Goal: Task Accomplishment & Management: Manage account settings

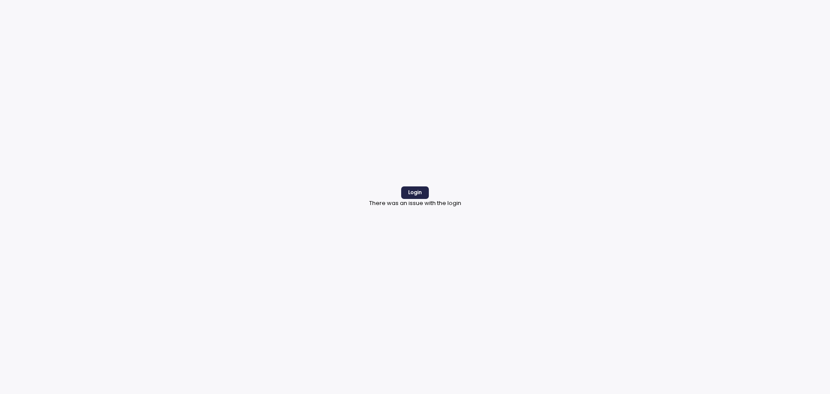
click at [415, 191] on span "Login" at bounding box center [415, 193] width 14 height 12
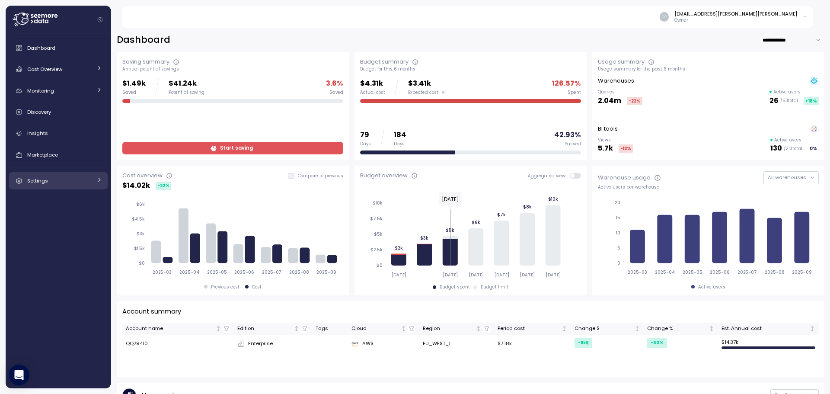
click at [28, 179] on span "Settings" at bounding box center [37, 180] width 21 height 7
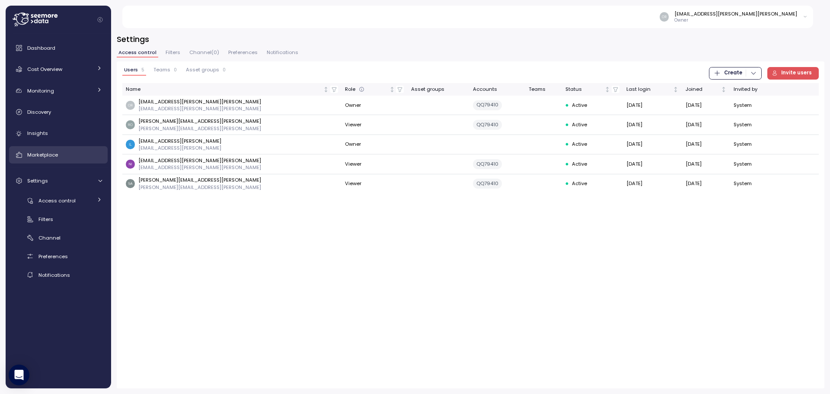
click at [47, 151] on span "Marketplace" at bounding box center [42, 154] width 31 height 7
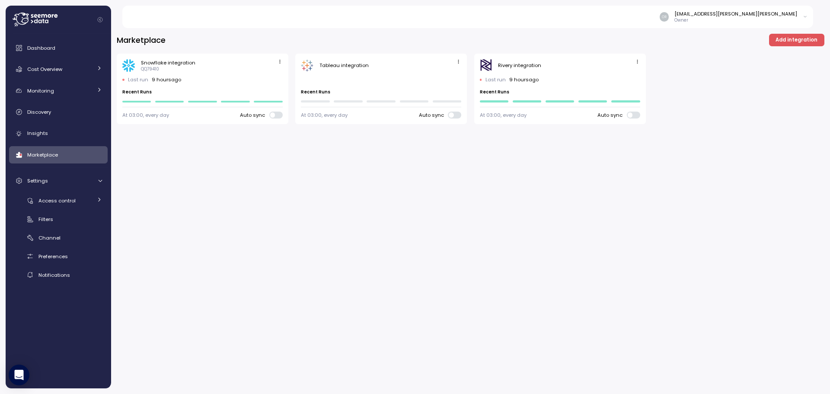
click at [458, 64] on icon "button" at bounding box center [459, 62] width 6 height 6
click at [451, 74] on div "Edit" at bounding box center [450, 78] width 16 height 8
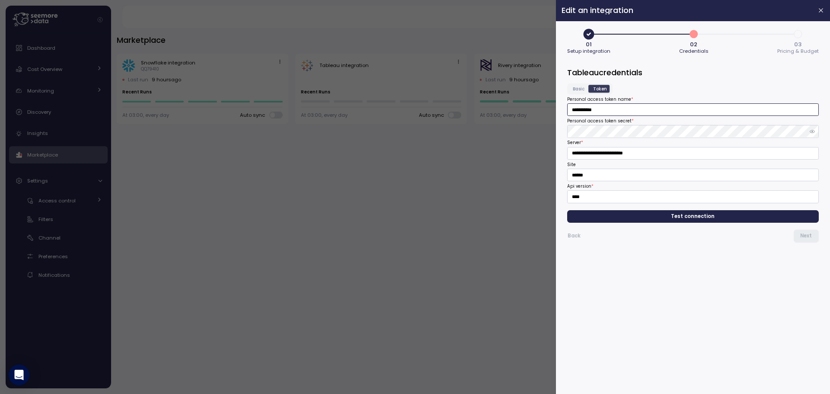
click at [589, 109] on input "**********" at bounding box center [693, 109] width 252 height 13
click at [658, 221] on span "Test connection" at bounding box center [693, 216] width 238 height 12
click at [391, 265] on div at bounding box center [415, 197] width 830 height 394
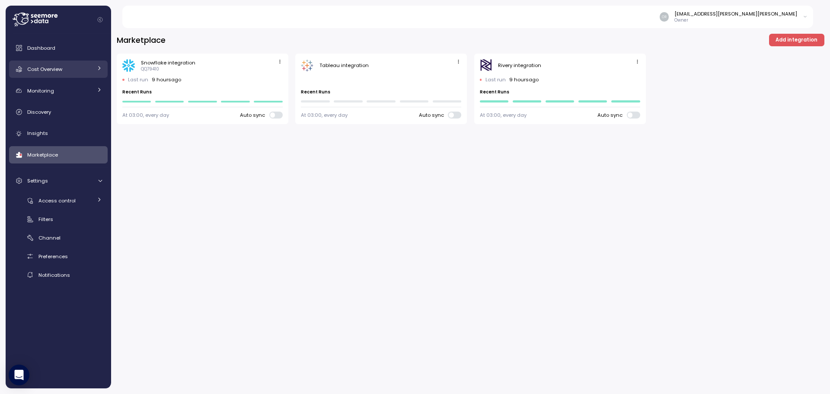
click at [43, 70] on span "Cost Overview" at bounding box center [44, 69] width 35 height 7
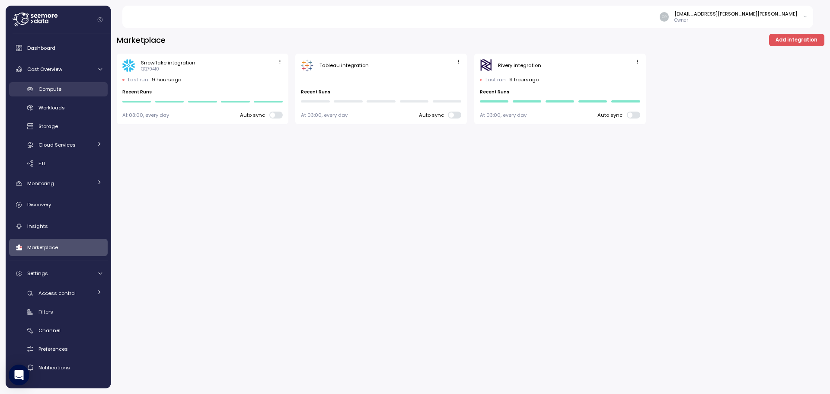
click at [51, 88] on span "Compute" at bounding box center [49, 89] width 23 height 7
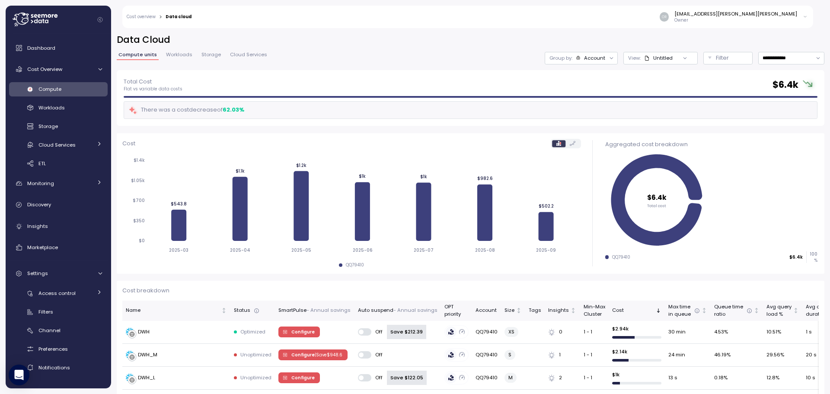
click at [542, 19] on div "[EMAIL_ADDRESS][PERSON_NAME][PERSON_NAME] Owner" at bounding box center [505, 17] width 616 height 22
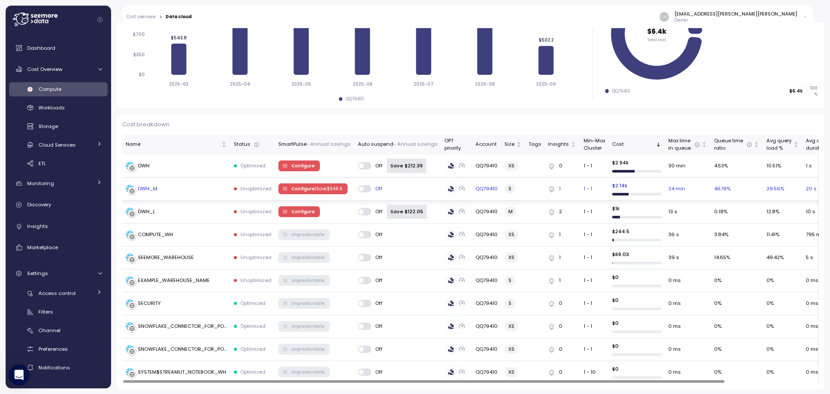
scroll to position [167, 0]
click at [295, 185] on span "Configure | Save $ 948.6" at bounding box center [316, 188] width 51 height 10
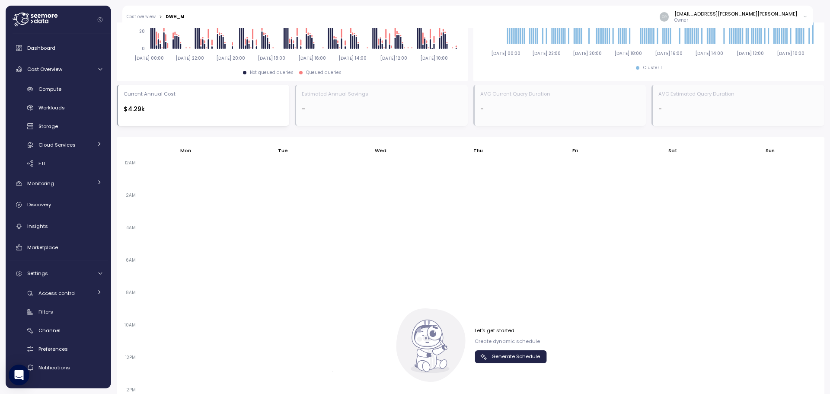
scroll to position [539, 0]
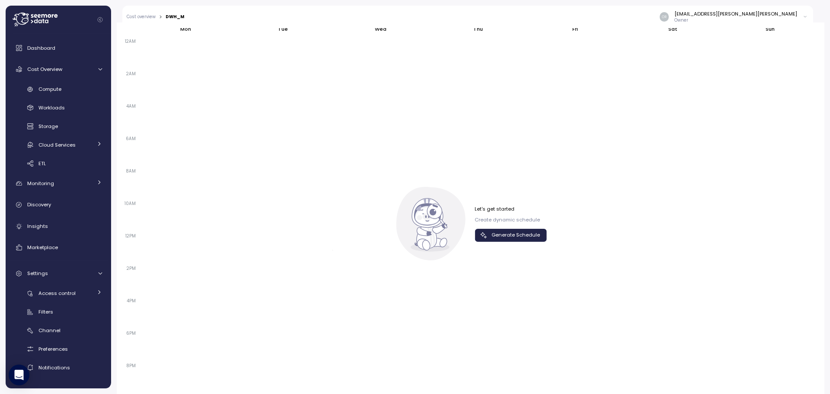
click at [497, 241] on span "Generate Schedule" at bounding box center [515, 235] width 48 height 12
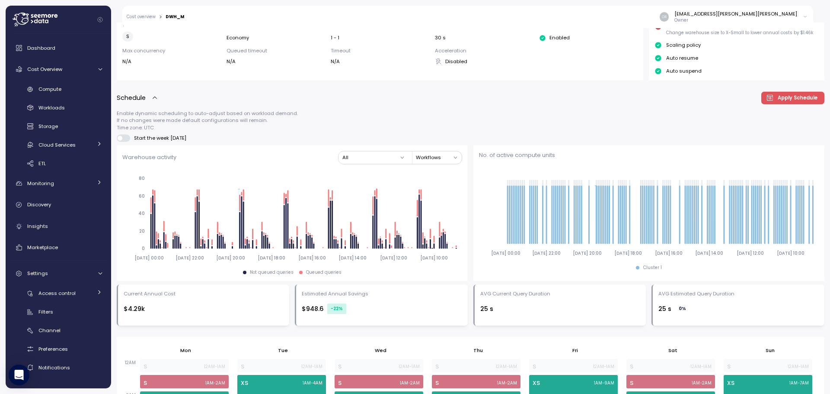
scroll to position [107, 0]
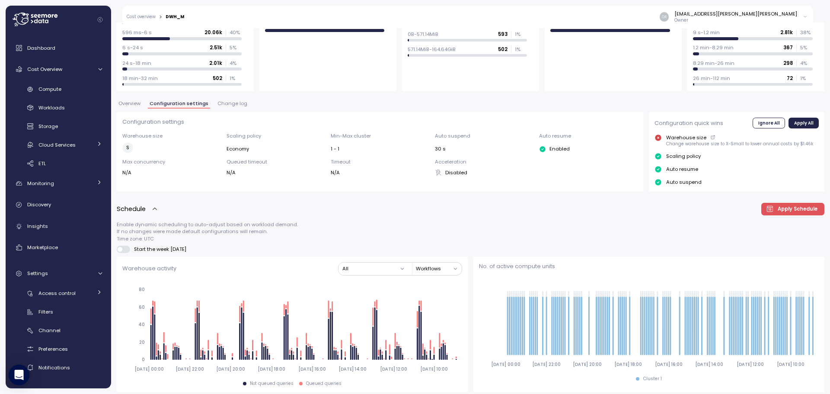
click at [784, 210] on span "Apply Schedule" at bounding box center [798, 209] width 40 height 12
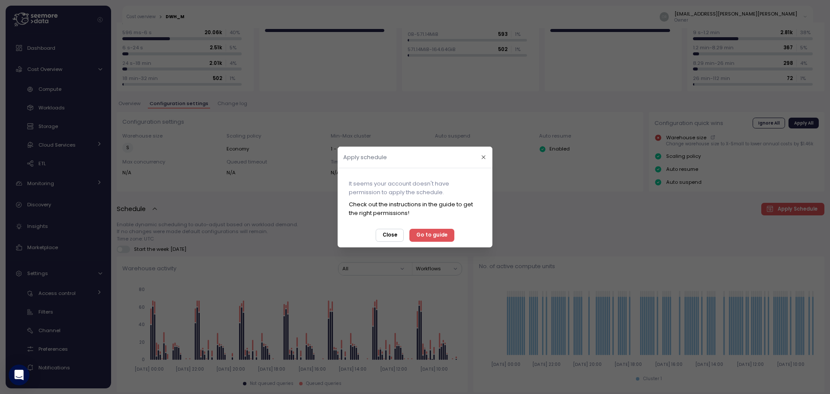
click at [389, 232] on span "Close" at bounding box center [390, 236] width 15 height 12
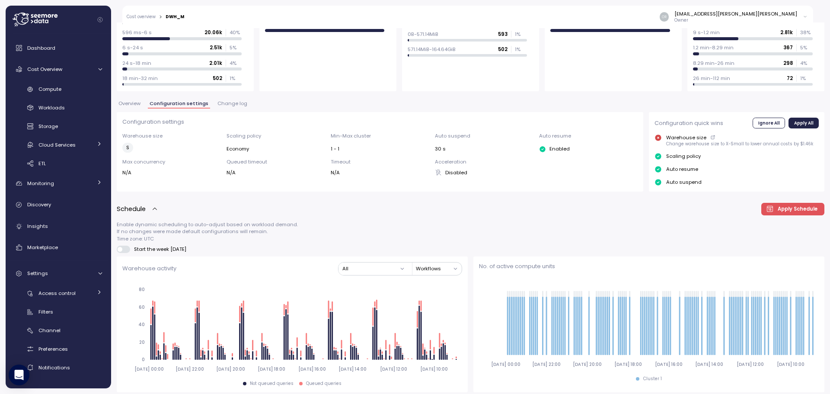
click at [123, 107] on button "Overview" at bounding box center [130, 104] width 26 height 7
